Goal: Navigation & Orientation: Find specific page/section

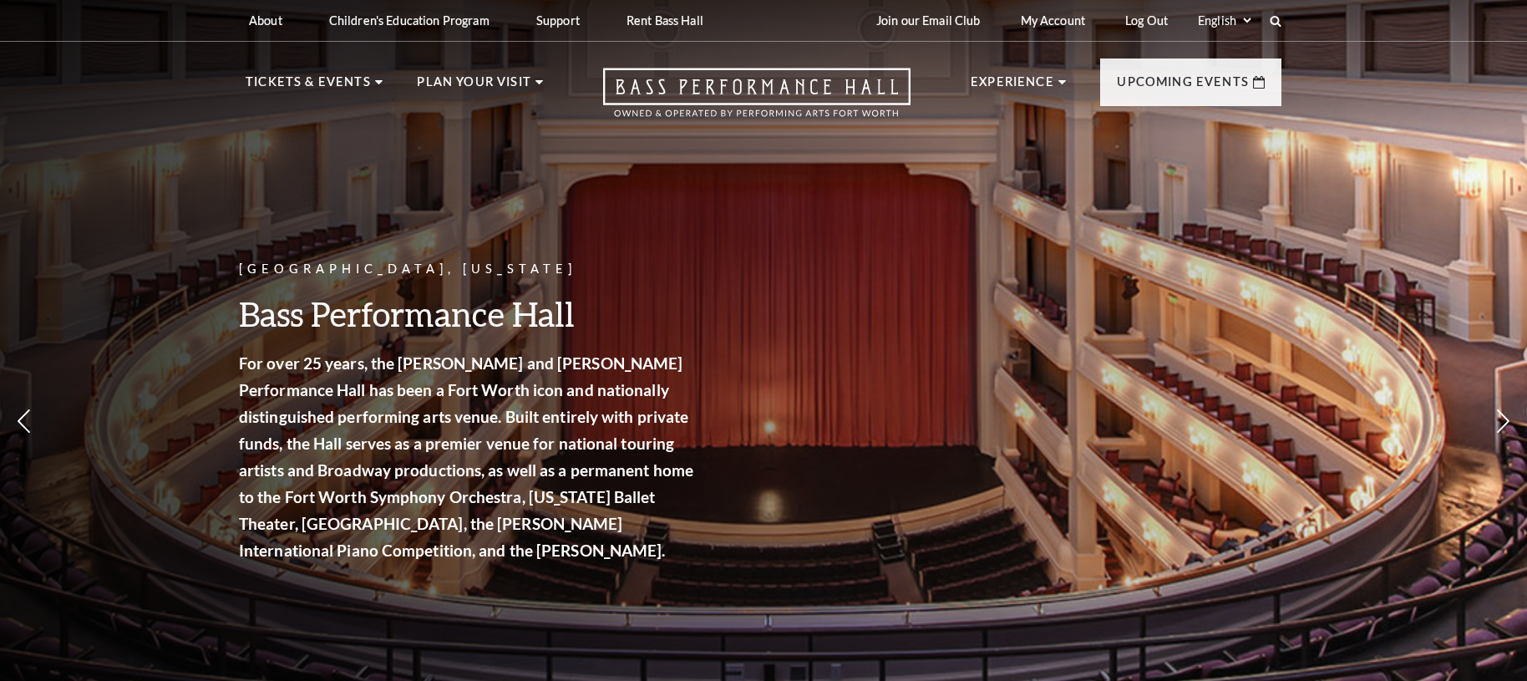
click at [989, 147] on div "Fort Worth, Texas Bass Performance Hall For over 25 years, the Nancy Lee and Pe…" at bounding box center [763, 367] width 1527 height 754
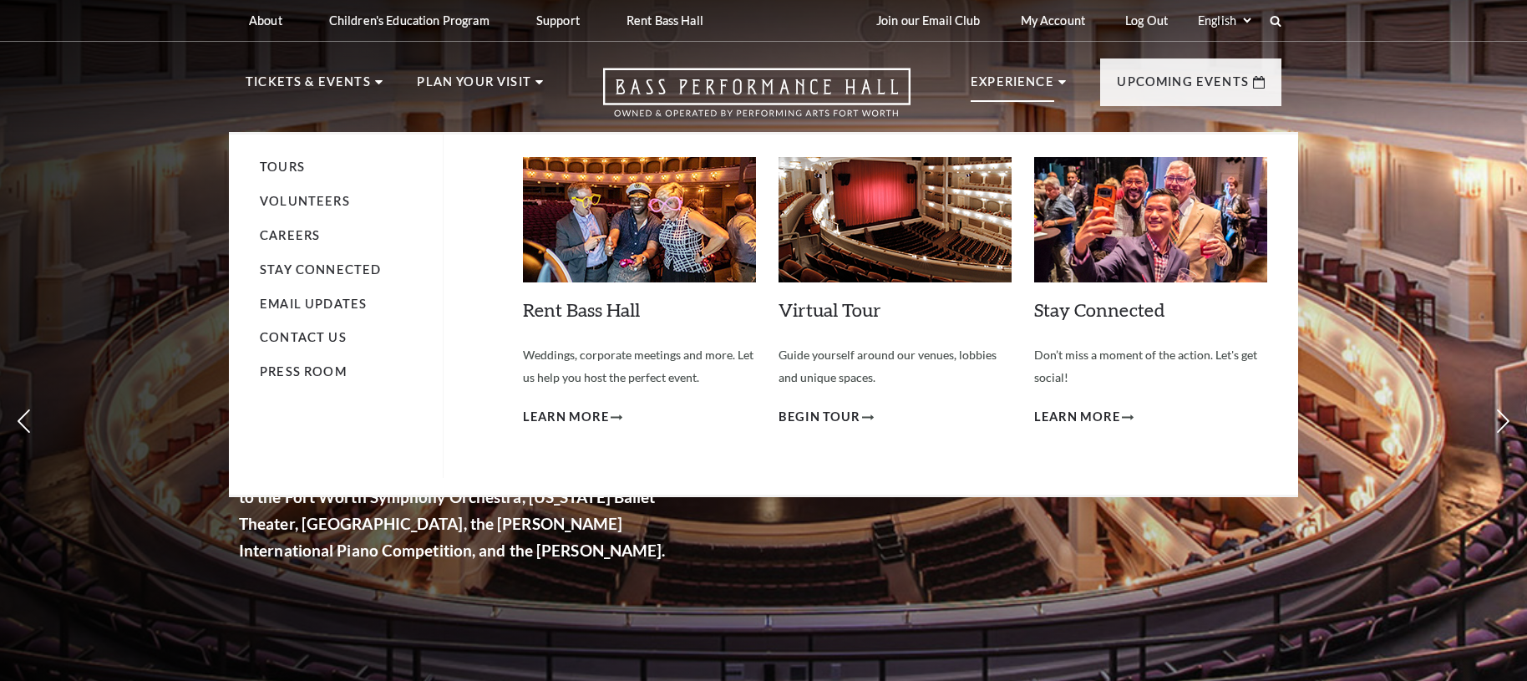
click at [285, 380] on li "Press Room" at bounding box center [343, 372] width 166 height 21
click at [287, 373] on link "Press Room" at bounding box center [303, 371] width 87 height 14
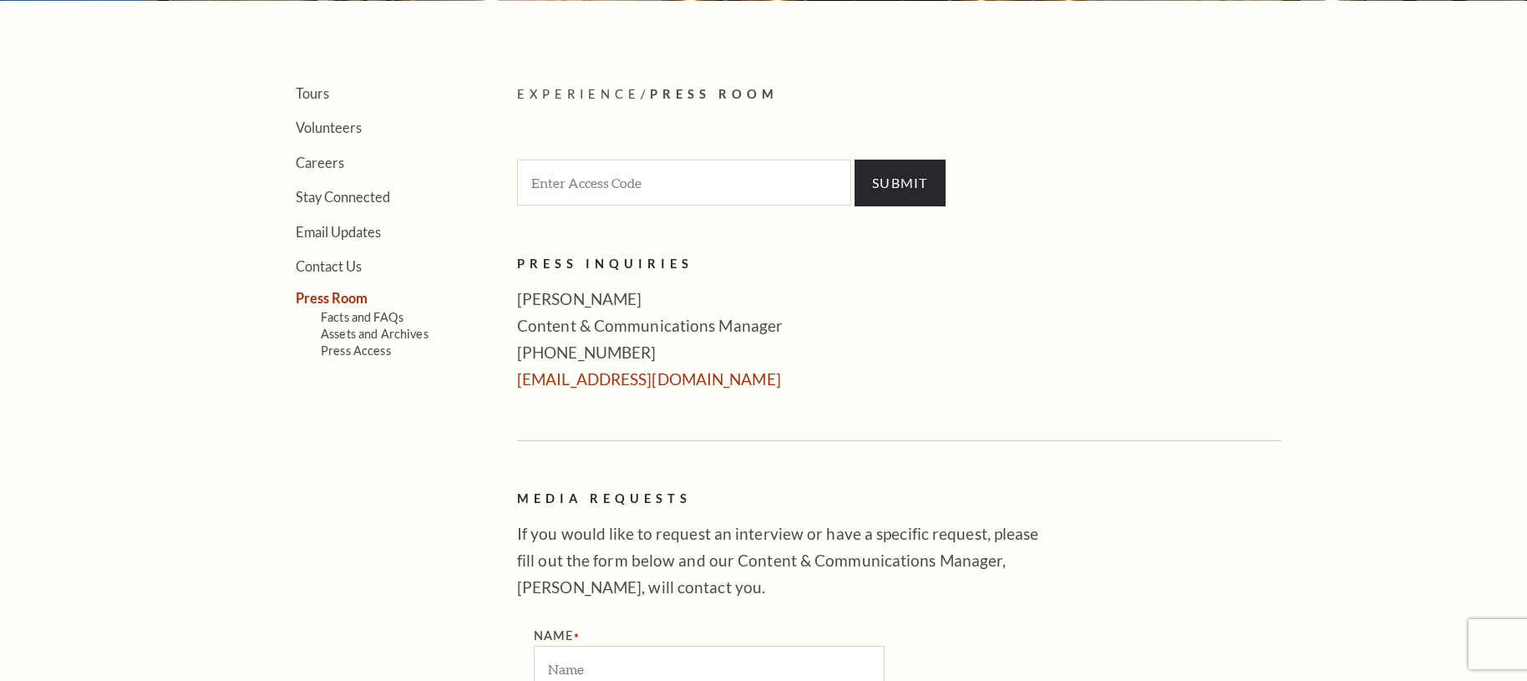
scroll to position [510, 0]
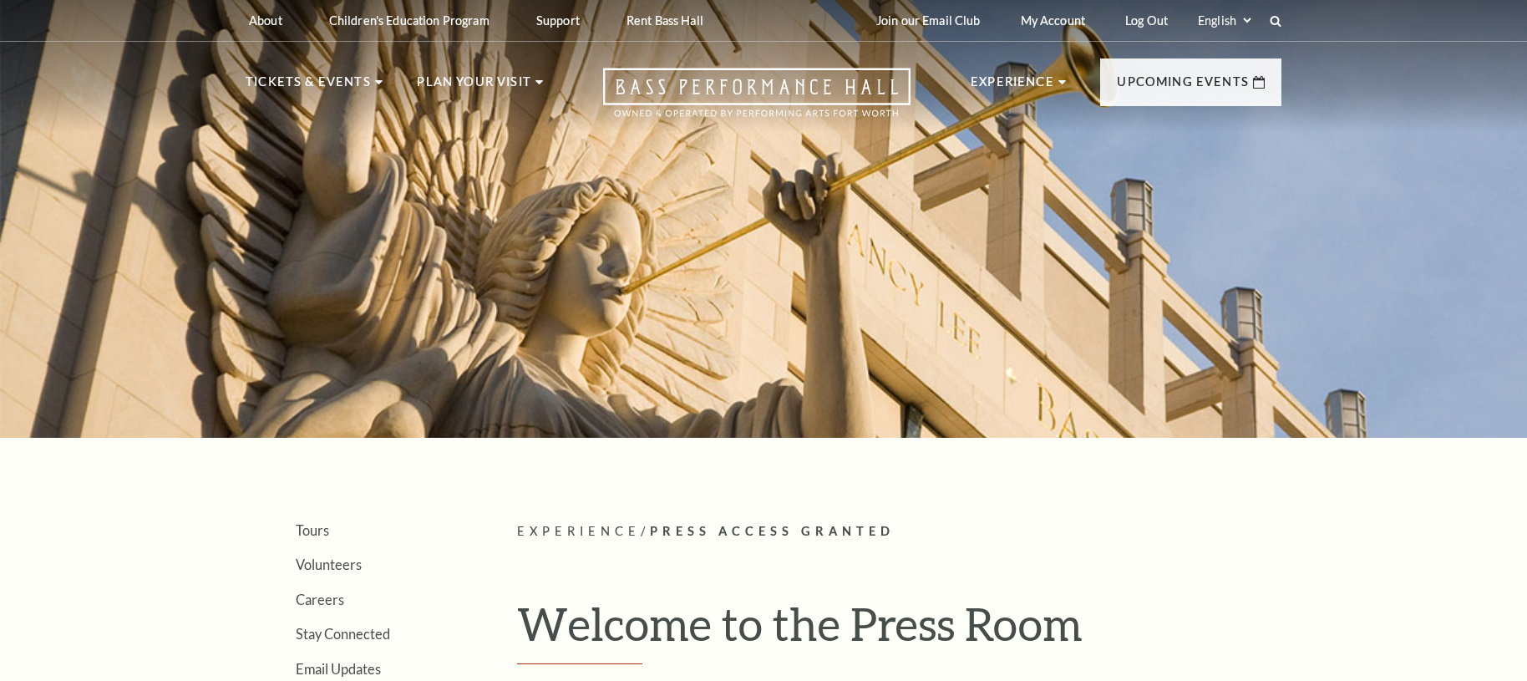
click at [343, 262] on div at bounding box center [763, 214] width 1527 height 448
click at [768, 69] on use at bounding box center [756, 93] width 307 height 48
